Goal: Entertainment & Leisure: Consume media (video, audio)

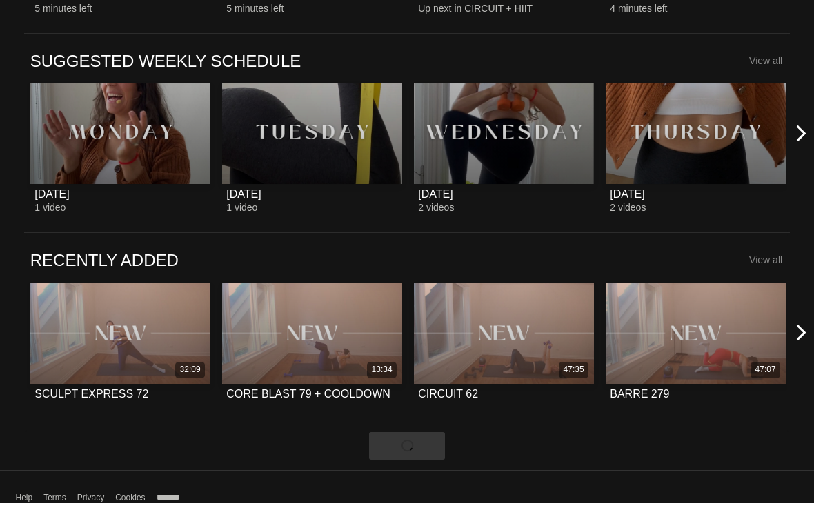
scroll to position [512, 0]
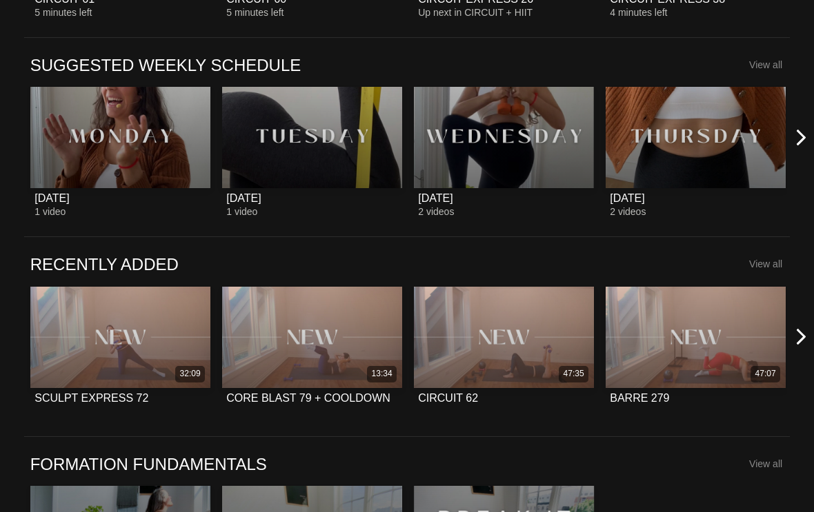
click at [808, 330] on icon at bounding box center [800, 336] width 17 height 17
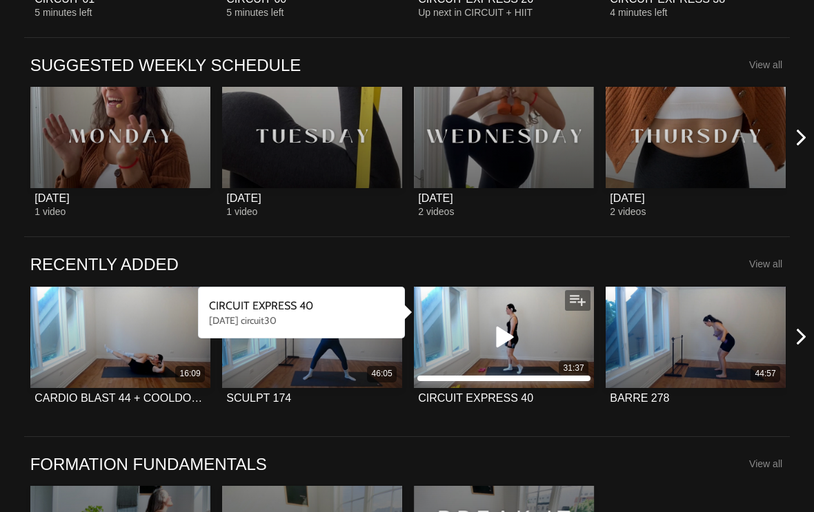
click at [511, 337] on icon at bounding box center [503, 337] width 41 height 24
